Goal: Information Seeking & Learning: Learn about a topic

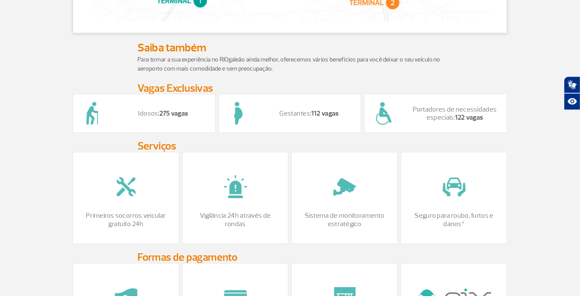
scroll to position [577, 0]
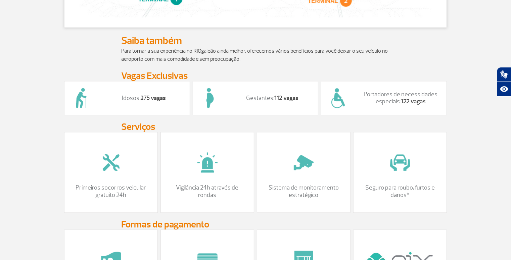
click at [145, 111] on div "Idosos: 275 vagas" at bounding box center [127, 98] width 126 height 34
click at [144, 102] on strong "275 vagas" at bounding box center [152, 99] width 25 height 8
click at [104, 103] on div "Idosos: 275 vagas" at bounding box center [127, 98] width 126 height 34
click at [107, 102] on p "Idosos: 275 vagas" at bounding box center [144, 98] width 78 height 7
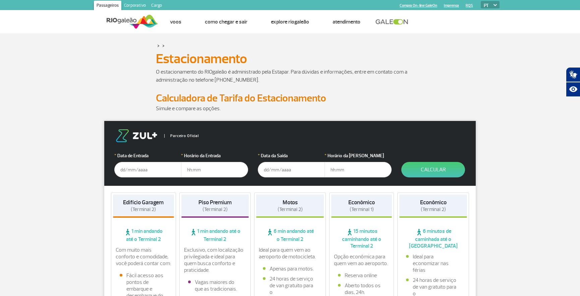
scroll to position [0, 0]
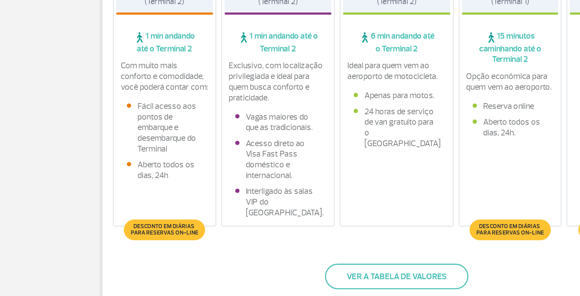
scroll to position [168, 0]
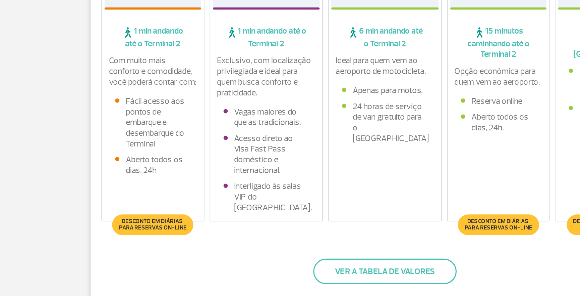
click at [360, 183] on span "Desconto em diárias para reservas on-line" at bounding box center [361, 184] width 45 height 8
click at [359, 72] on span "15 minutos caminhando até o Terminal 2" at bounding box center [361, 69] width 61 height 21
drag, startPoint x: 359, startPoint y: 72, endPoint x: 358, endPoint y: 75, distance: 3.7
click at [359, 72] on span "15 minutos caminhando até o Terminal 2" at bounding box center [361, 69] width 61 height 21
drag, startPoint x: 358, startPoint y: 76, endPoint x: 355, endPoint y: 89, distance: 13.5
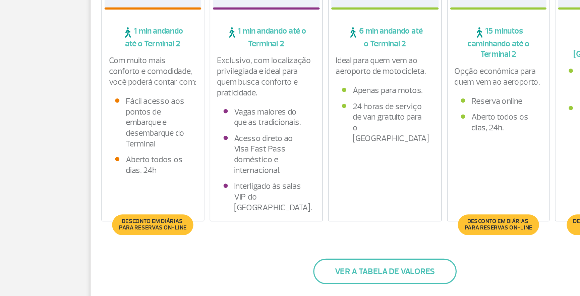
click at [358, 77] on span "15 minutos caminhando até o Terminal 2" at bounding box center [361, 69] width 61 height 21
click at [355, 90] on p "Opção econômica para quem vem ao aeroporto." at bounding box center [362, 91] width 56 height 13
click at [357, 90] on p "Opção econômica para quem vem ao aeroporto." at bounding box center [362, 91] width 56 height 13
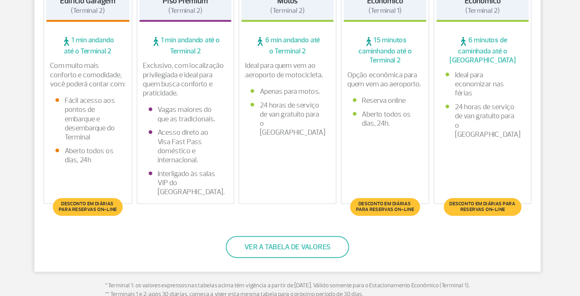
scroll to position [166, 0]
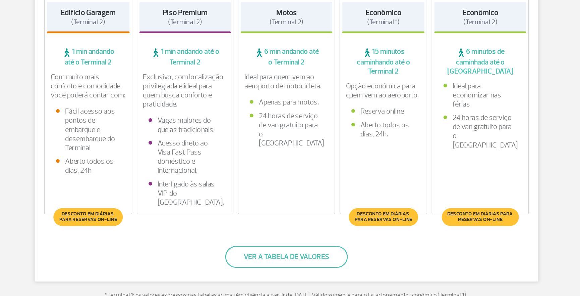
click at [441, 184] on span "Desconto em diárias para reservas on-line" at bounding box center [434, 187] width 50 height 8
click at [440, 184] on span "Desconto em diárias para reservas on-line" at bounding box center [434, 187] width 50 height 8
click at [434, 73] on span "6 minutos de caminhada até o [GEOGRAPHIC_DATA]" at bounding box center [433, 71] width 68 height 21
click at [433, 38] on strong "Econômico" at bounding box center [433, 36] width 26 height 7
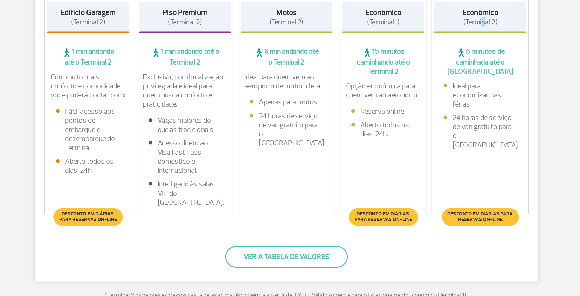
click at [436, 52] on div "Econômico (Terminal 2) 6 minutos de caminhada até o Terminal 2 Ideal para econo…" at bounding box center [433, 105] width 72 height 159
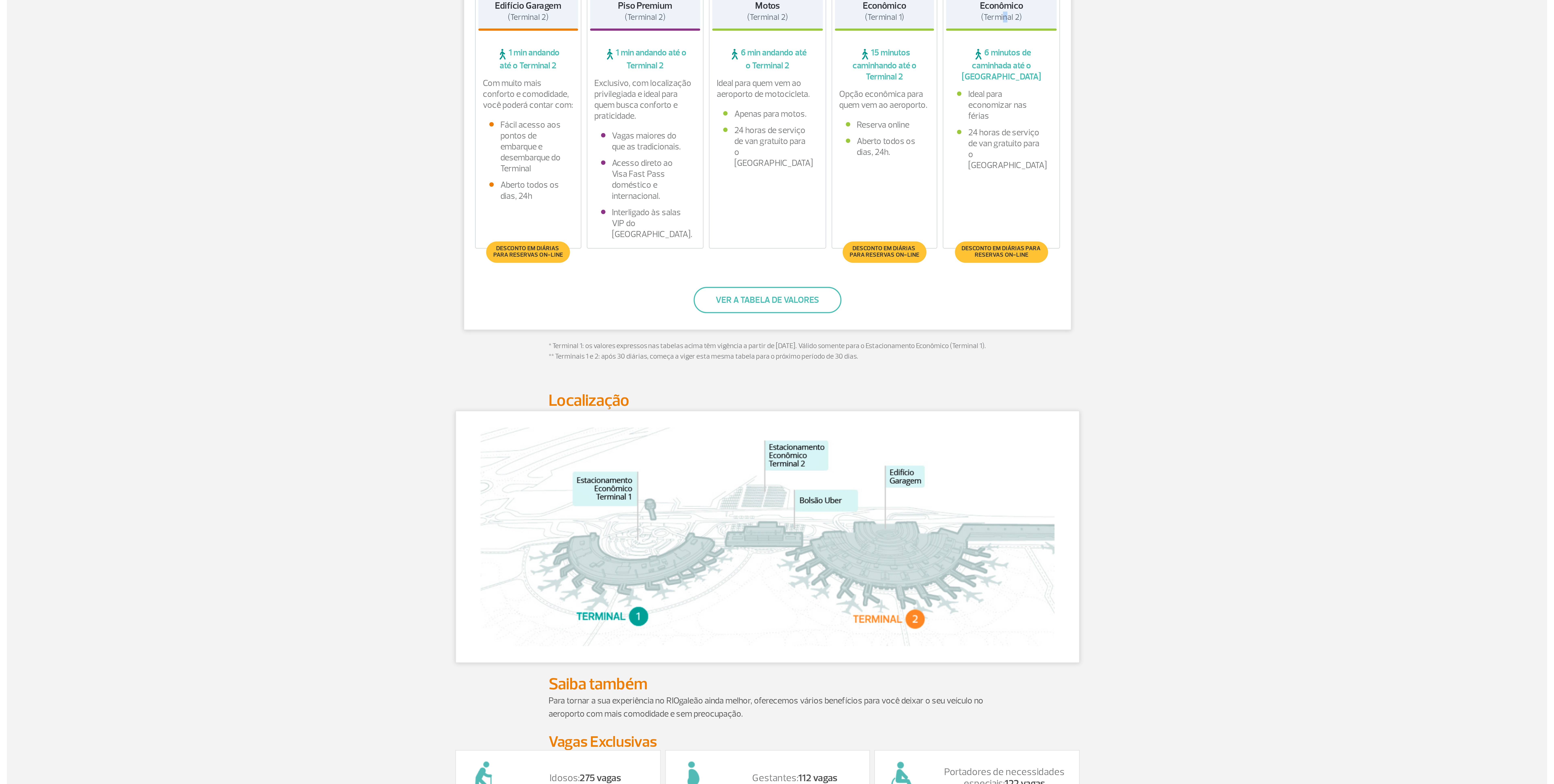
scroll to position [0, 0]
